Goal: Task Accomplishment & Management: Use online tool/utility

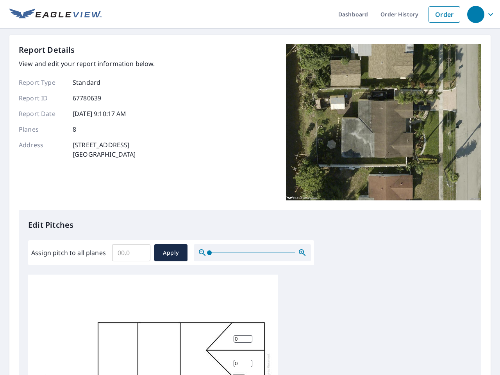
click at [250, 188] on div "Report Details View and edit your report information below. Report Type Standar…" at bounding box center [250, 127] width 463 height 166
click at [476, 14] on div "button" at bounding box center [476, 14] width 17 height 17
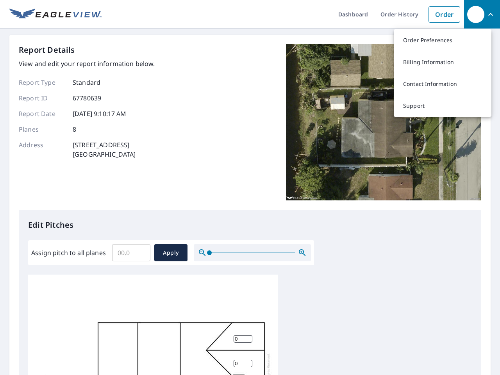
click at [131, 253] on input "Assign pitch to all planes" at bounding box center [131, 253] width 38 height 22
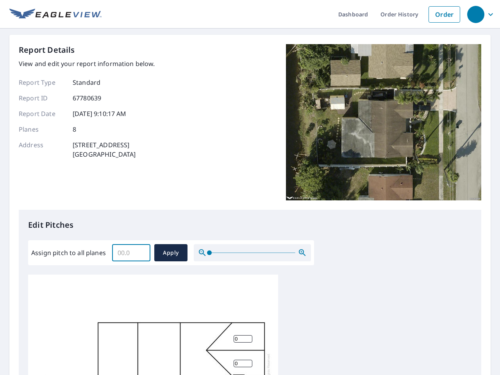
click at [171, 253] on span "Apply" at bounding box center [171, 253] width 21 height 10
click at [303, 253] on icon "button" at bounding box center [302, 252] width 9 height 9
